Goal: Navigation & Orientation: Find specific page/section

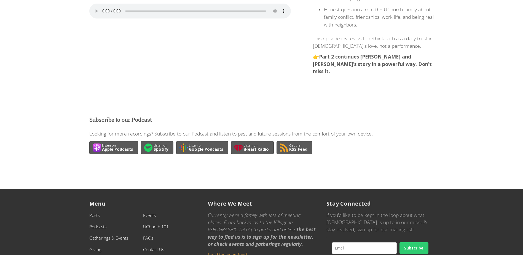
scroll to position [193, 0]
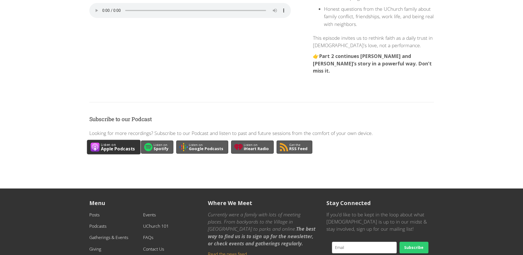
click at [124, 147] on div "Apple Podcasts" at bounding box center [118, 149] width 34 height 4
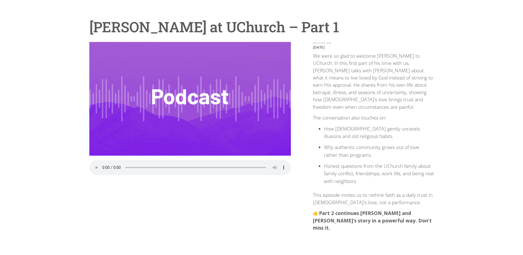
scroll to position [0, 0]
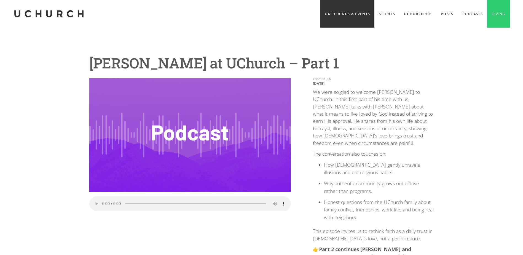
click at [347, 14] on link "Gatherings & Events" at bounding box center [347, 14] width 54 height 28
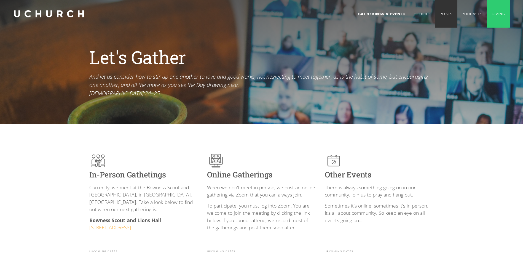
click at [442, 14] on link "Posts" at bounding box center [446, 14] width 22 height 28
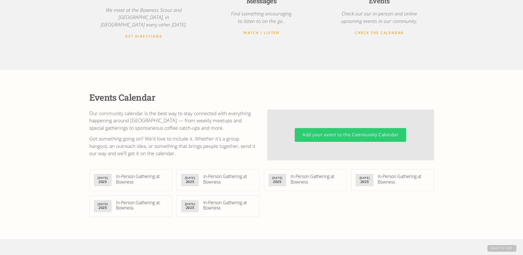
scroll to position [248, 0]
